Goal: Information Seeking & Learning: Learn about a topic

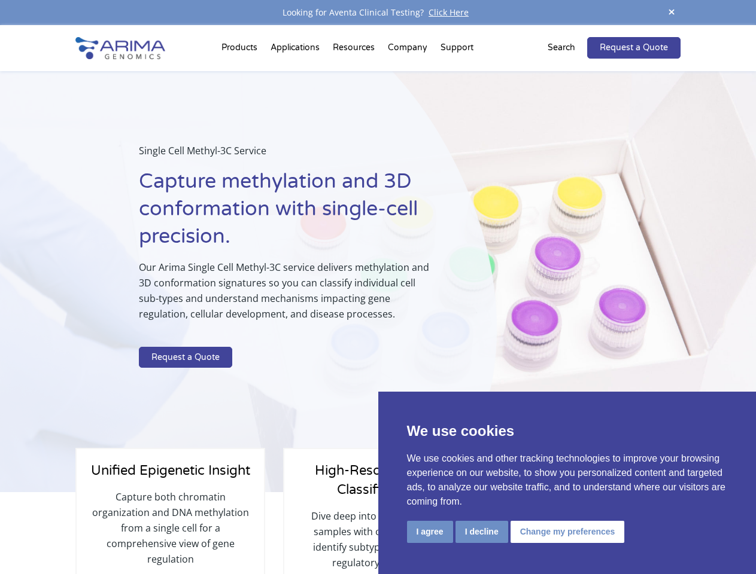
click at [377, 287] on p "Our Arima Single Cell Methyl-3C service delivers methylation and 3D conformatio…" at bounding box center [287, 296] width 297 height 72
click at [430, 532] on button "I agree" at bounding box center [430, 532] width 46 height 22
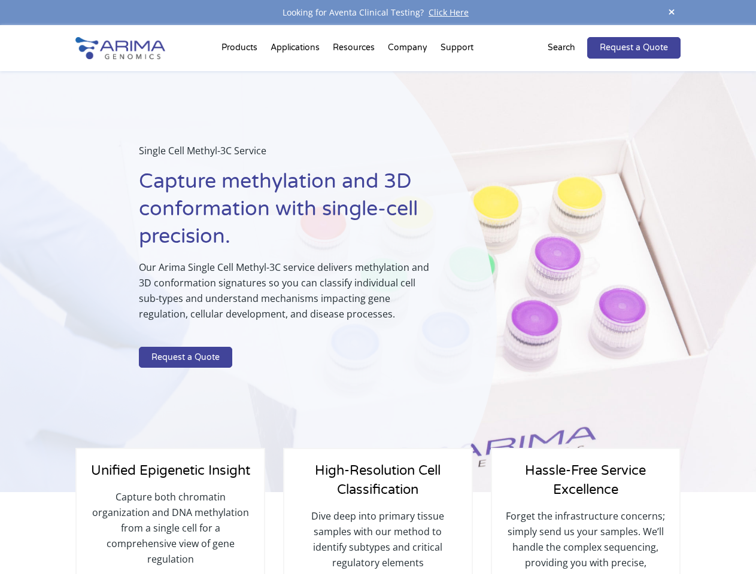
click at [481, 532] on div "Unified Epigenetic Insight Capture both chromatin organization and DNA methylat…" at bounding box center [377, 553] width 604 height 122
click at [565, 532] on p "Forget the infrastructure concerns; simply send us your samples. We’ll handle t…" at bounding box center [585, 548] width 163 height 78
click at [671, 13] on span at bounding box center [671, 13] width 18 height 16
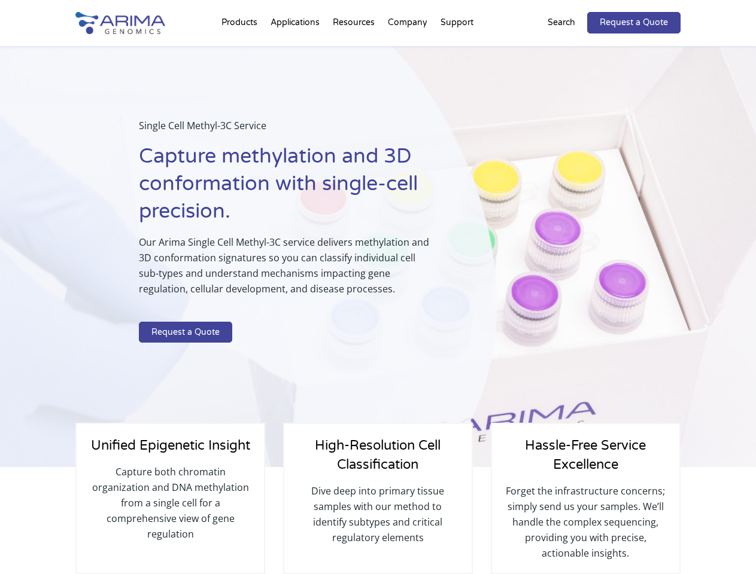
click at [377, 300] on p "Our Arima Single Cell Methyl-3C service delivers methylation and 3D conformatio…" at bounding box center [287, 271] width 297 height 72
click at [241, 50] on div "Single Cell Methyl-3C Service Capture methylation and 3D conformation with sing…" at bounding box center [248, 257] width 497 height 422
click at [355, 50] on div "Single Cell Methyl-3C Service Capture methylation and 3D conformation with sing…" at bounding box center [248, 257] width 497 height 422
click at [408, 50] on div "Single Cell Methyl-3C Service Capture methylation and 3D conformation with sing…" at bounding box center [248, 257] width 497 height 422
click at [456, 50] on div "Single Cell Methyl-3C Service Capture methylation and 3D conformation with sing…" at bounding box center [248, 257] width 497 height 422
